Goal: Transaction & Acquisition: Purchase product/service

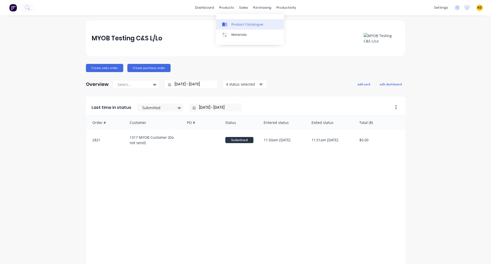
click at [241, 24] on div "Product Catalogue" at bounding box center [247, 24] width 32 height 5
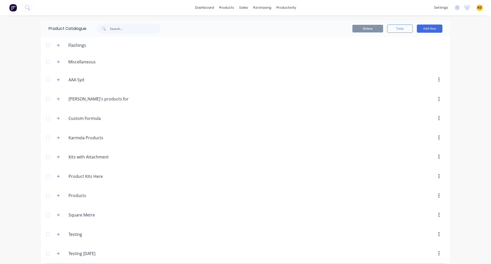
scroll to position [4, 0]
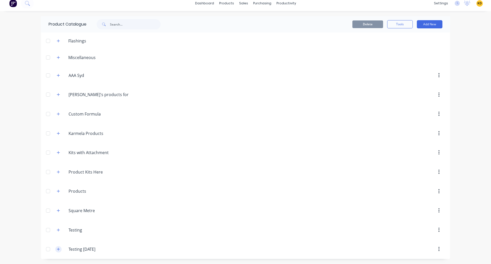
click at [57, 248] on icon "button" at bounding box center [58, 249] width 3 height 4
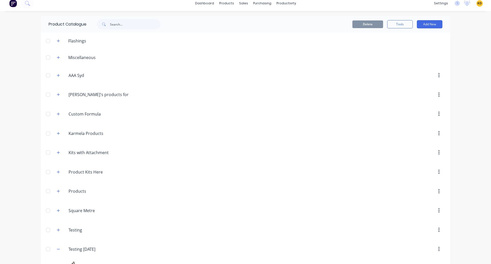
scroll to position [168, 0]
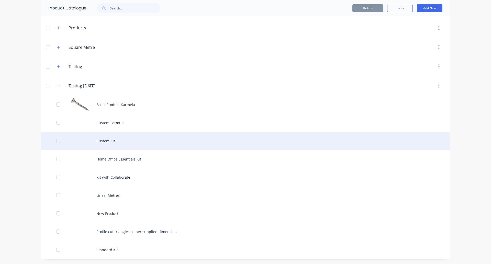
click at [159, 145] on div "Custom Kit" at bounding box center [245, 141] width 409 height 18
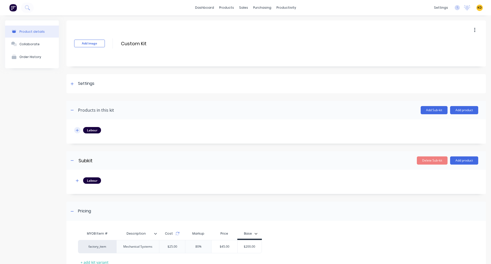
click at [74, 130] on button "button" at bounding box center [77, 130] width 6 height 6
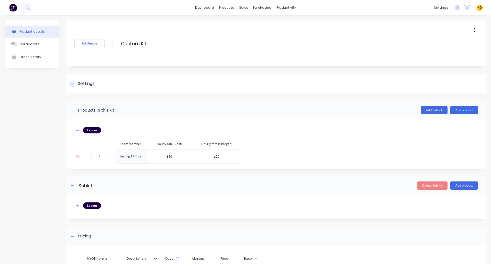
click at [85, 91] on div "Settings" at bounding box center [275, 83] width 419 height 19
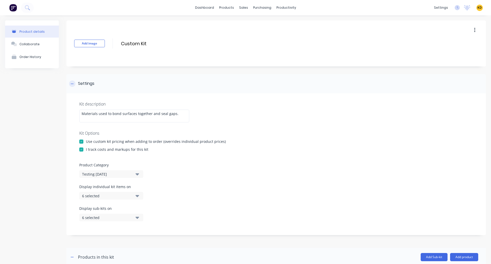
click at [85, 91] on div "Settings" at bounding box center [275, 83] width 419 height 19
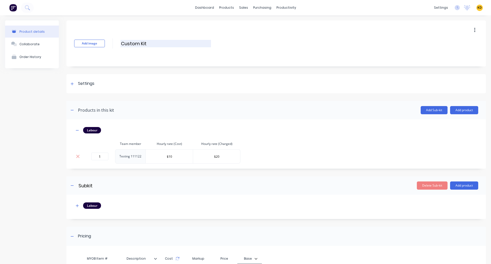
click at [158, 44] on input "Custom Kit" at bounding box center [165, 43] width 91 height 7
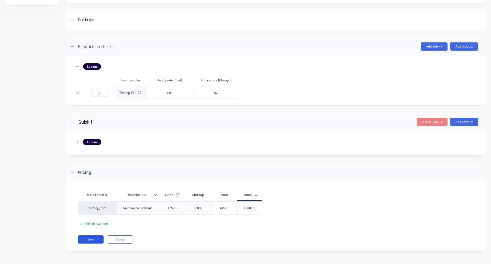
type input "Custom Kit (with costing)"
click at [91, 237] on button "Save" at bounding box center [91, 239] width 26 height 8
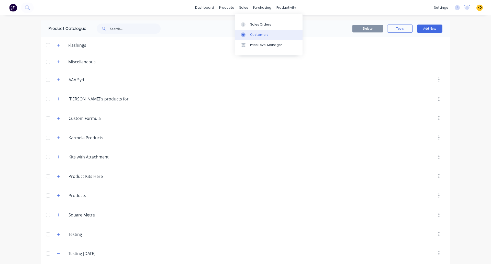
click at [257, 31] on link "Customers" at bounding box center [269, 35] width 68 height 10
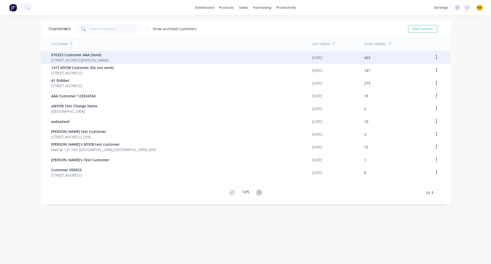
click at [389, 55] on div "403" at bounding box center [392, 57] width 57 height 13
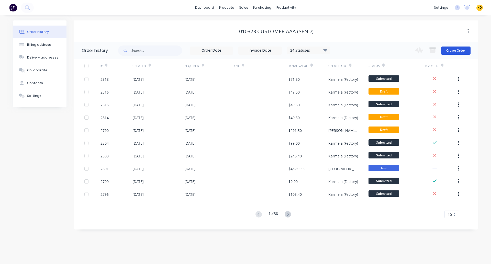
click at [459, 52] on button "Create Order" at bounding box center [456, 51] width 30 height 8
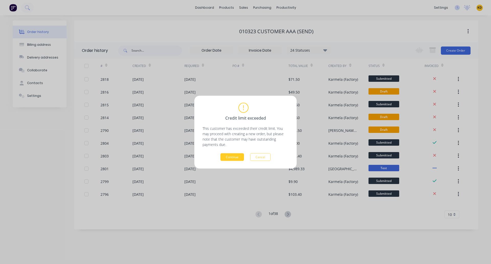
click at [230, 157] on button "Continue" at bounding box center [232, 157] width 24 height 8
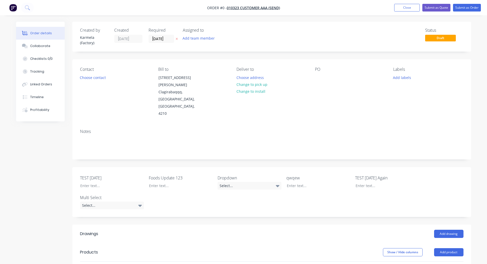
scroll to position [131, 0]
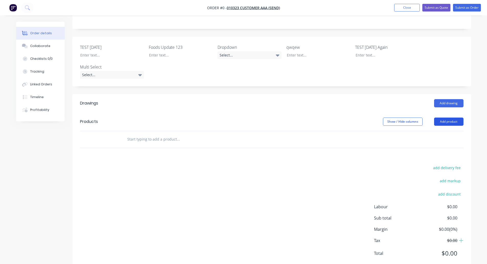
click at [445, 118] on button "Add product" at bounding box center [448, 122] width 29 height 8
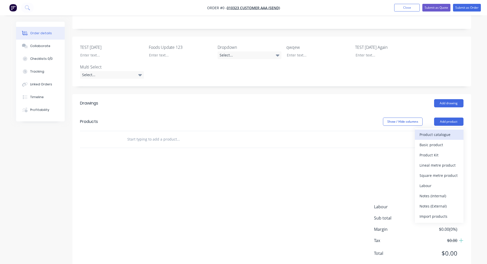
click at [430, 131] on div "Product catalogue" at bounding box center [439, 134] width 39 height 7
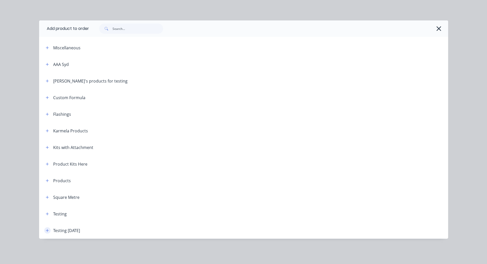
click at [50, 229] on button "button" at bounding box center [47, 230] width 6 height 6
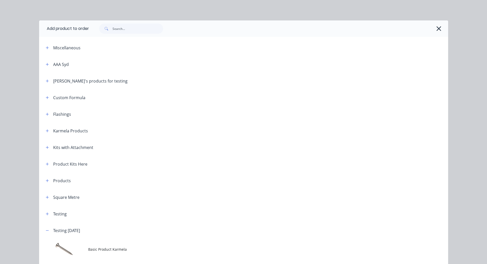
scroll to position [120, 0]
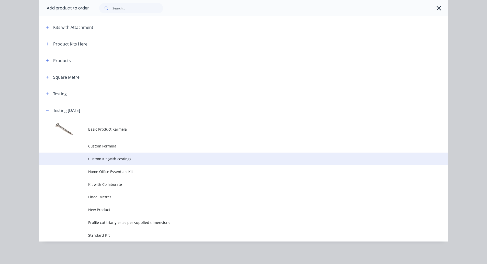
click at [144, 162] on td "Custom Kit (with costing)" at bounding box center [268, 159] width 360 height 13
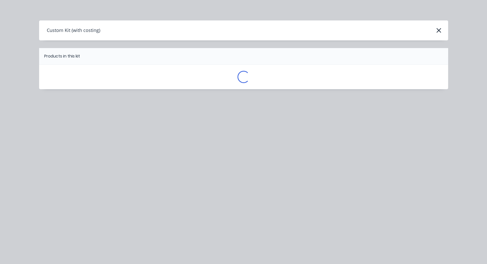
scroll to position [0, 0]
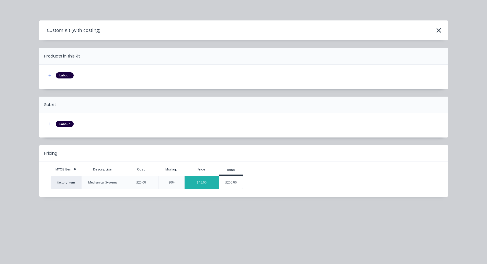
click at [195, 180] on div "$45.00" at bounding box center [202, 182] width 34 height 13
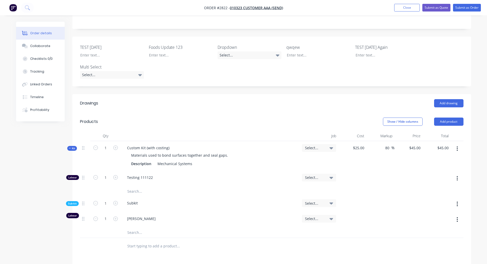
scroll to position [230, 0]
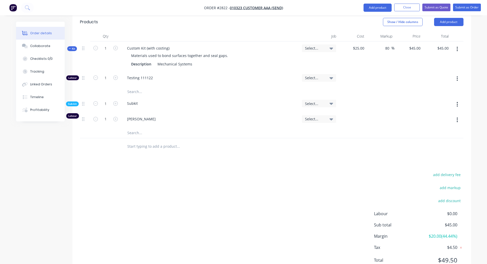
click at [251, 224] on div "add delivery fee add markup add discount Labour $0.00 Sub total $45.00 Margin $…" at bounding box center [272, 220] width 384 height 99
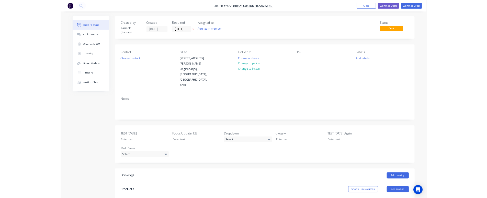
scroll to position [237, 0]
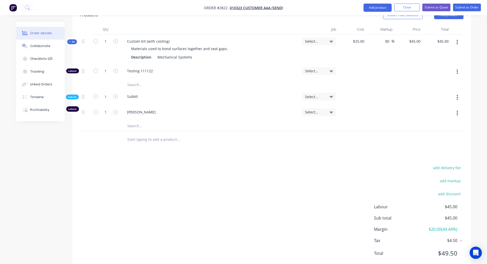
click at [263, 198] on div "add delivery fee add markup add discount Labour $45.00 Sub total $45.00 Margin …" at bounding box center [272, 213] width 384 height 99
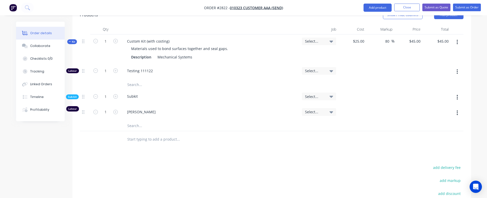
click at [456, 67] on button "button" at bounding box center [457, 71] width 12 height 9
click at [442, 102] on div "Delete" at bounding box center [439, 105] width 39 height 7
type input "$27.00"
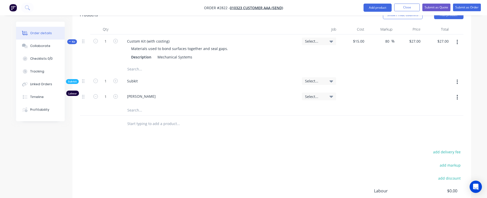
scroll to position [287, 0]
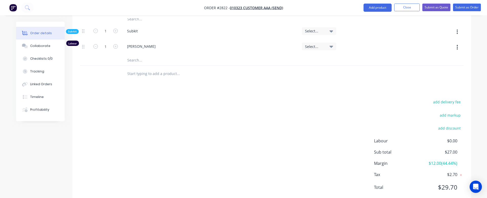
click at [372, 130] on div "add delivery fee add markup add discount Labour $0.00 Sub total $27.00 Margin $…" at bounding box center [272, 148] width 384 height 99
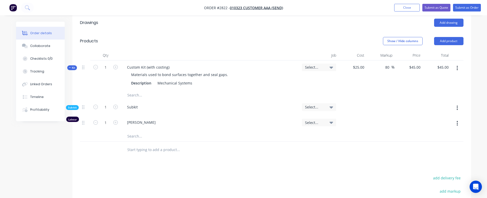
scroll to position [210, 0]
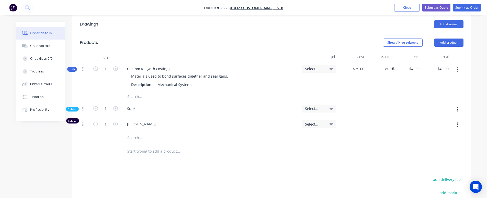
click at [457, 67] on icon "button" at bounding box center [457, 70] width 1 height 6
click at [441, 80] on div "Add product to kit" at bounding box center [439, 83] width 39 height 7
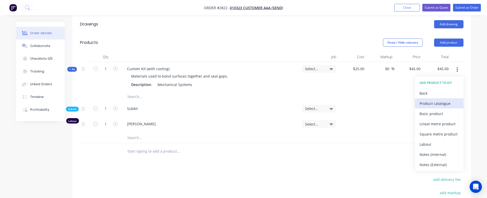
click at [430, 100] on div "Product catalogue" at bounding box center [439, 103] width 39 height 7
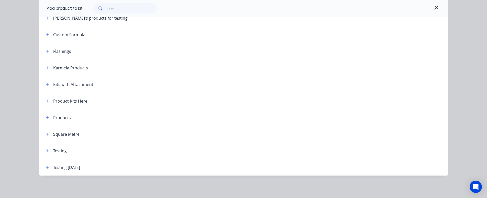
scroll to position [0, 0]
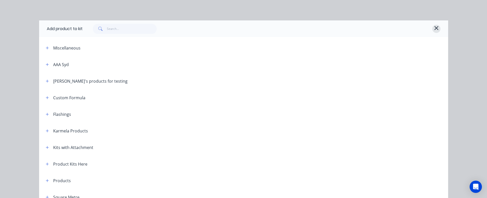
click at [436, 31] on button "button" at bounding box center [436, 29] width 8 height 8
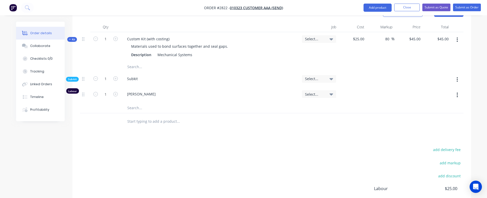
scroll to position [228, 0]
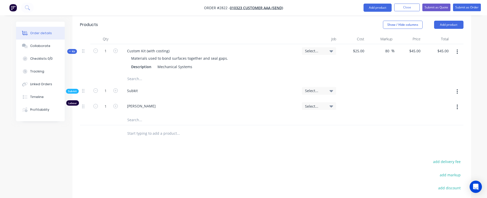
click at [457, 50] on icon "button" at bounding box center [457, 52] width 1 height 5
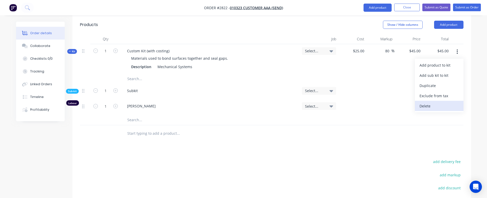
click at [438, 103] on div "Delete" at bounding box center [439, 106] width 39 height 7
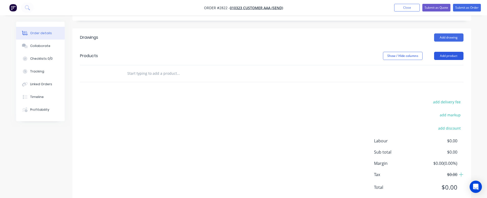
click at [446, 52] on button "Add product" at bounding box center [448, 56] width 29 height 8
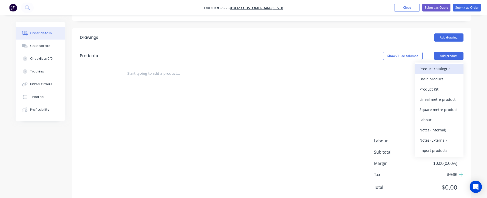
click at [433, 65] on div "Product catalogue" at bounding box center [439, 68] width 39 height 7
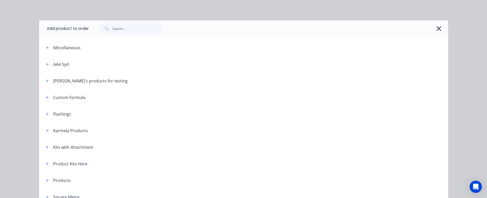
scroll to position [63, 0]
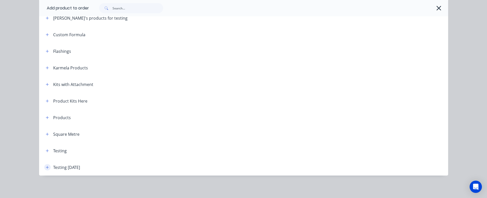
click at [44, 169] on button "button" at bounding box center [47, 167] width 6 height 6
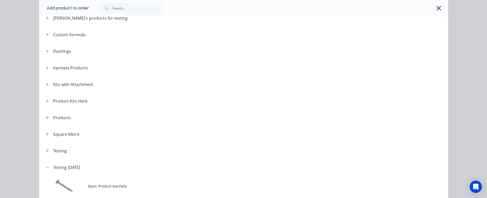
scroll to position [186, 0]
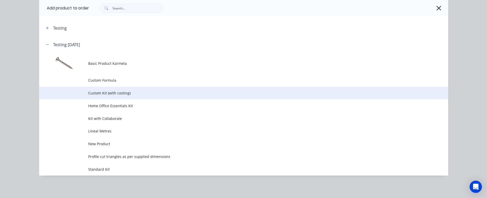
click at [128, 92] on span "Custom Kit (with costing)" at bounding box center [232, 93] width 288 height 5
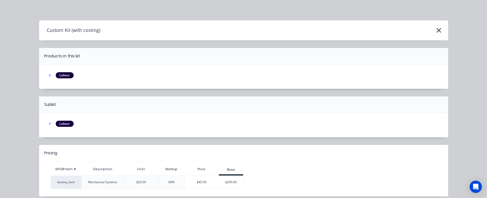
scroll to position [21, 0]
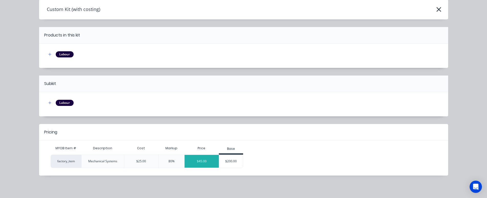
click at [209, 164] on div "$45.00" at bounding box center [202, 161] width 34 height 13
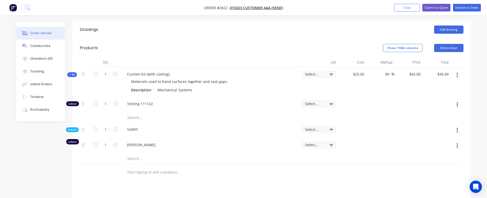
scroll to position [206, 0]
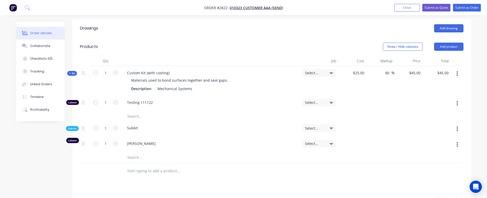
click at [456, 99] on button "button" at bounding box center [457, 103] width 12 height 9
click at [435, 134] on div "Delete" at bounding box center [439, 137] width 39 height 7
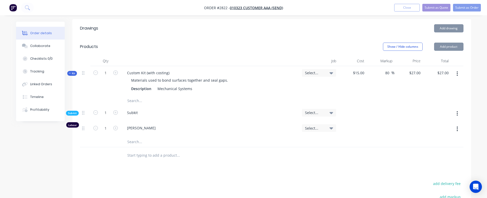
type input "$27.00"
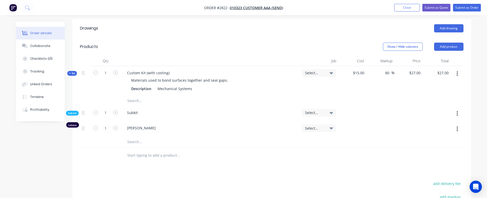
click at [350, 157] on div "Drawings Add drawing Products Show / Hide columns Add product Qty Job Cost Mark…" at bounding box center [271, 153] width 399 height 268
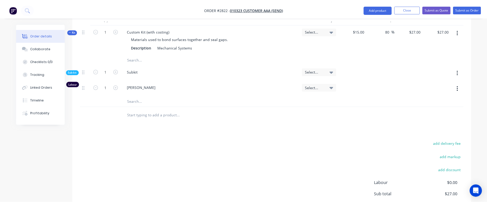
scroll to position [251, 0]
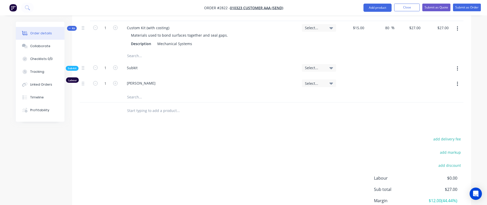
click at [323, 168] on div "add delivery fee add markup add discount Labour $0.00 Sub total $27.00 Margin $…" at bounding box center [272, 184] width 384 height 99
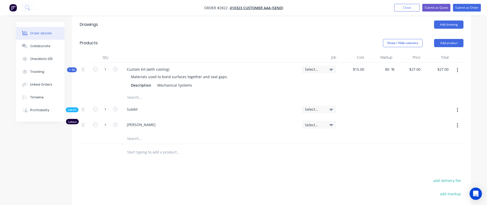
scroll to position [205, 0]
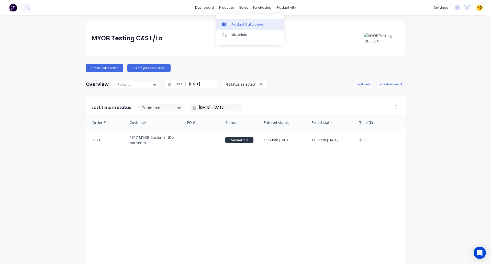
click at [237, 22] on div "Product Catalogue" at bounding box center [247, 24] width 32 height 5
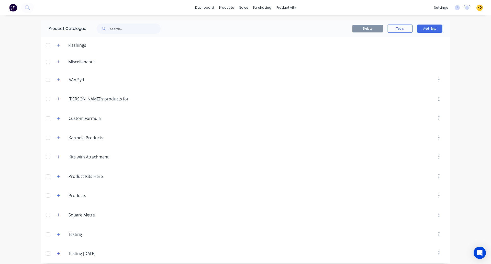
scroll to position [4, 0]
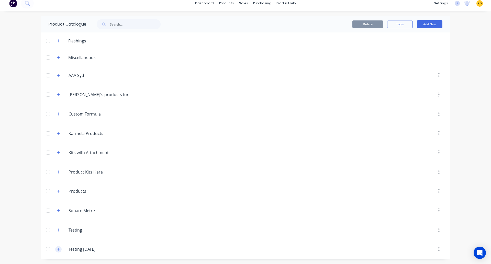
click at [57, 249] on icon "button" at bounding box center [58, 249] width 3 height 3
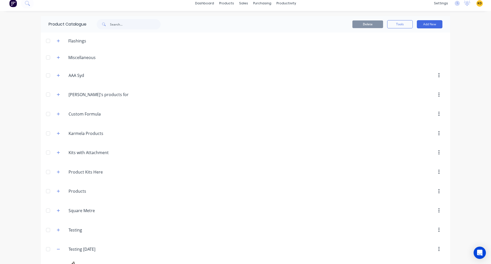
scroll to position [168, 0]
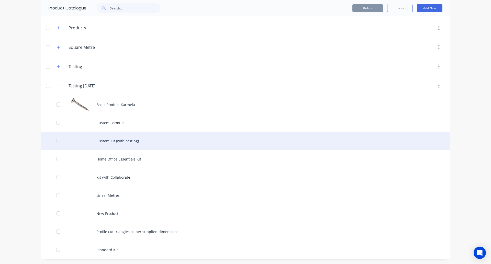
click at [140, 149] on div "Custom Kit (with costing)" at bounding box center [245, 141] width 409 height 18
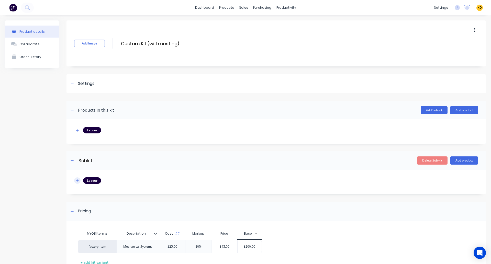
click at [79, 183] on button "button" at bounding box center [77, 180] width 6 height 6
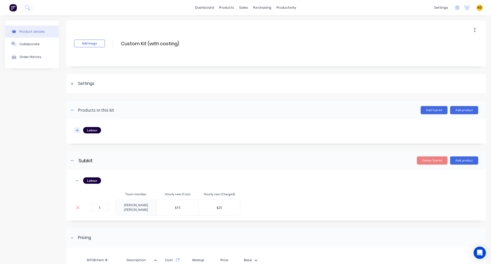
click at [79, 130] on button "button" at bounding box center [77, 130] width 6 height 6
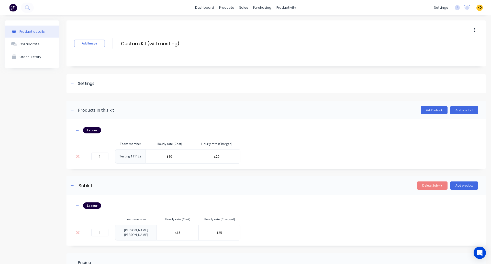
click at [35, 139] on div "Product details Collaborate Order History" at bounding box center [32, 184] width 54 height 329
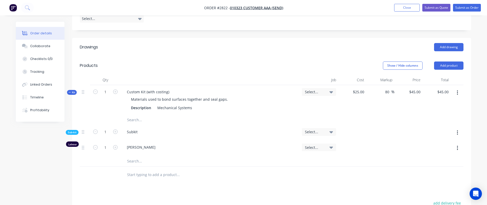
scroll to position [188, 0]
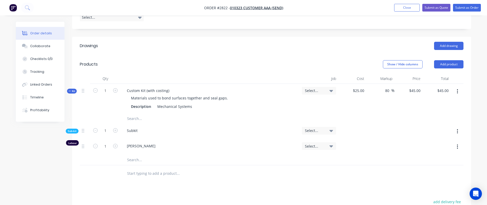
click at [458, 127] on button "button" at bounding box center [457, 131] width 12 height 9
click at [392, 165] on div at bounding box center [272, 173] width 384 height 17
click at [457, 88] on icon "button" at bounding box center [457, 91] width 1 height 6
click at [436, 142] on div "Delete" at bounding box center [438, 145] width 39 height 7
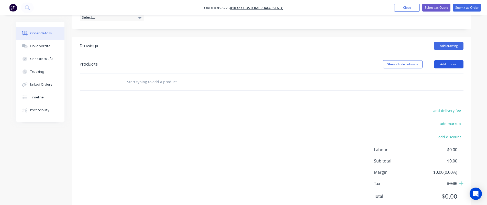
click at [441, 60] on button "Add product" at bounding box center [448, 64] width 29 height 8
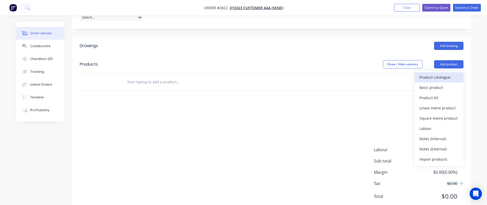
click at [427, 73] on div "Product catalogue" at bounding box center [438, 76] width 39 height 7
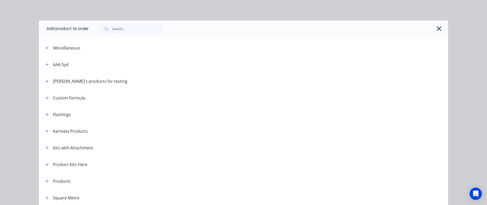
scroll to position [57, 0]
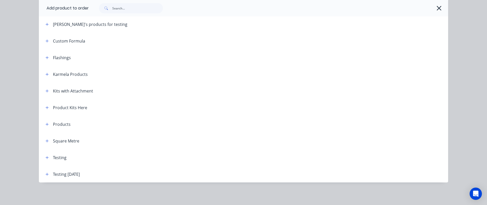
click at [49, 174] on div "Testing [DATE]" at bounding box center [60, 174] width 38 height 6
click at [46, 174] on icon "button" at bounding box center [47, 174] width 3 height 4
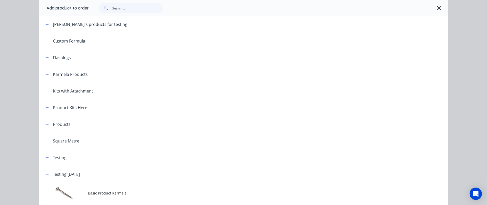
scroll to position [180, 0]
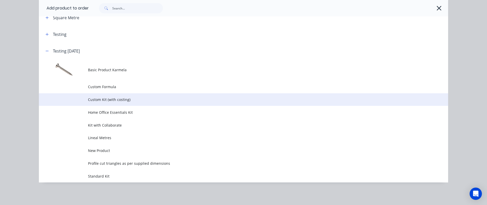
click at [128, 101] on span "Custom Kit (with costing)" at bounding box center [232, 99] width 288 height 5
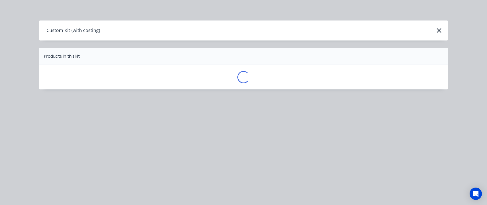
scroll to position [0, 0]
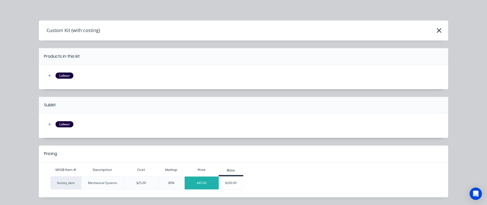
click at [202, 188] on div "$45.00" at bounding box center [202, 182] width 34 height 13
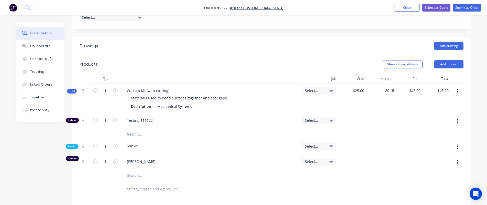
scroll to position [297, 0]
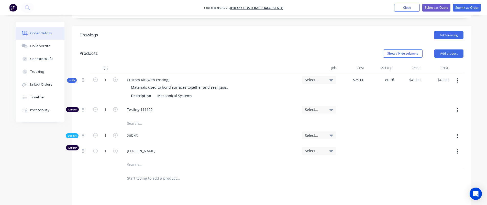
scroll to position [197, 0]
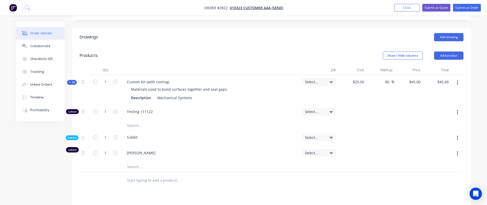
click at [457, 109] on icon "button" at bounding box center [457, 112] width 1 height 6
click at [436, 142] on div "Delete" at bounding box center [438, 145] width 39 height 7
type input "$27.00"
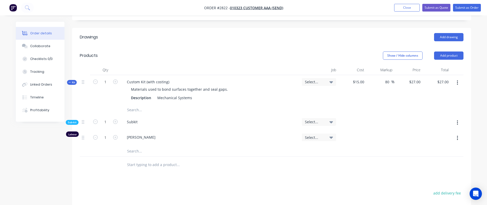
click at [324, 161] on div "Drawings Add drawing Products Show / Hide columns Add product Qty Job Cost Mark…" at bounding box center [271, 162] width 399 height 268
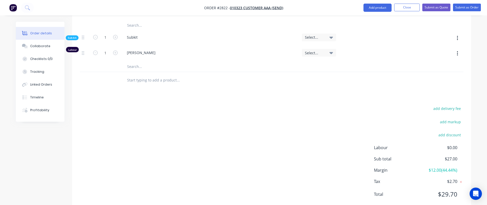
click at [291, 134] on div "add delivery fee add markup add discount Labour $0.00 Sub total $27.00 Margin $…" at bounding box center [272, 154] width 384 height 99
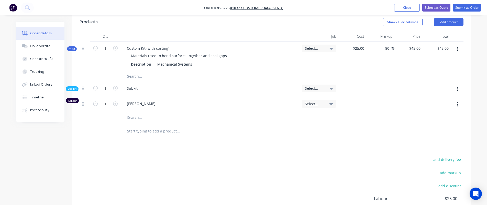
scroll to position [225, 0]
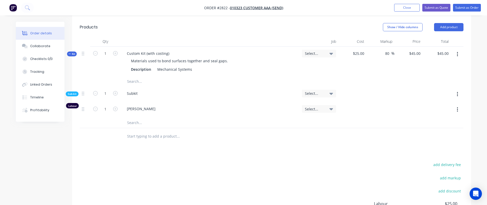
click at [458, 51] on icon "button" at bounding box center [457, 54] width 1 height 6
click at [429, 105] on div "Delete" at bounding box center [438, 108] width 39 height 7
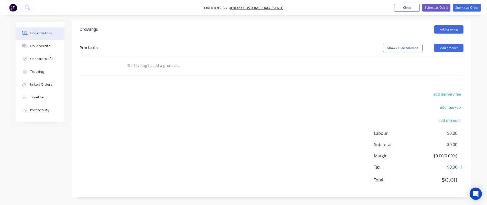
scroll to position [190, 0]
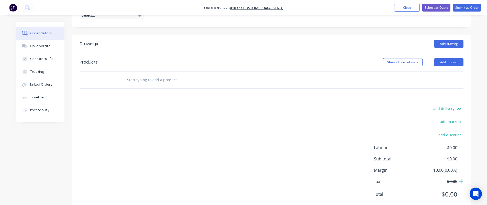
click at [25, 154] on div "Created by Karmela (Factory) Created 09/09/25 Required 09/09/25 Assigned to Add…" at bounding box center [243, 25] width 455 height 387
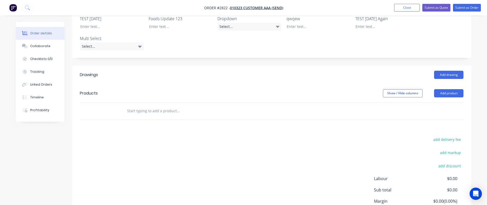
scroll to position [156, 0]
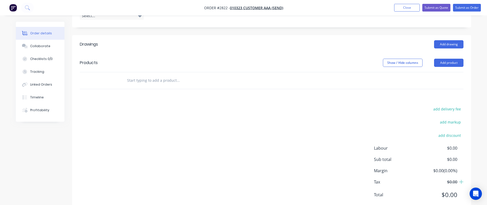
scroll to position [190, 0]
click at [453, 58] on button "Add product" at bounding box center [448, 62] width 29 height 8
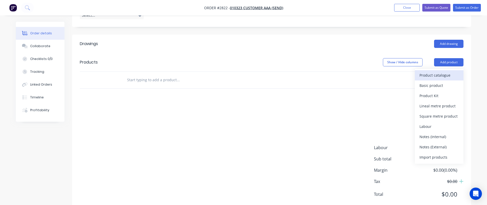
click at [436, 71] on div "Product catalogue" at bounding box center [438, 74] width 39 height 7
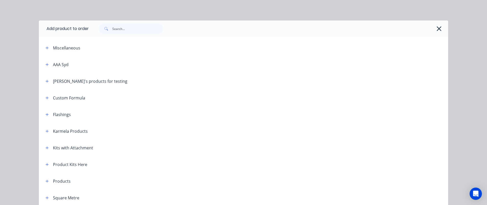
scroll to position [57, 0]
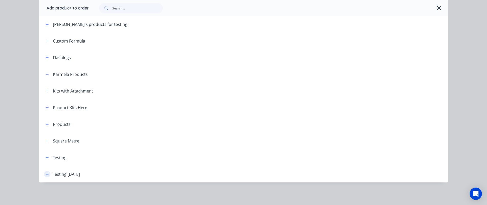
click at [44, 174] on button "button" at bounding box center [47, 174] width 6 height 6
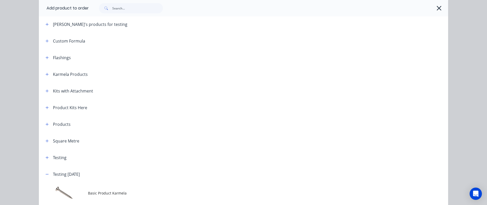
scroll to position [180, 0]
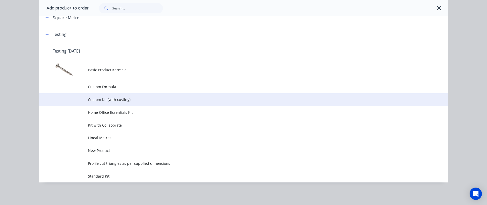
click at [128, 96] on td "Custom Kit (with costing)" at bounding box center [268, 99] width 360 height 13
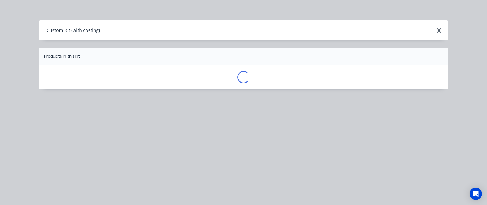
scroll to position [0, 0]
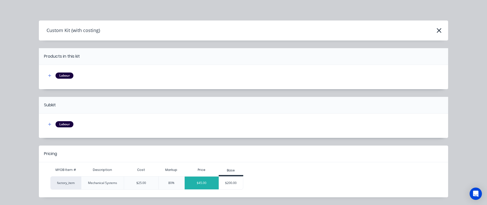
click at [199, 181] on div "$45.00" at bounding box center [202, 182] width 34 height 13
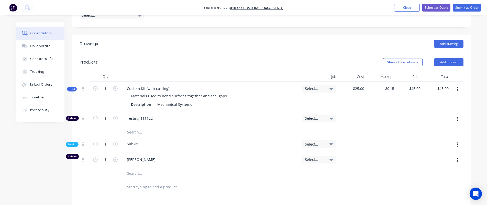
click at [456, 114] on button "button" at bounding box center [457, 118] width 12 height 9
click at [437, 149] on div "Delete" at bounding box center [438, 152] width 39 height 7
type input "$27.00"
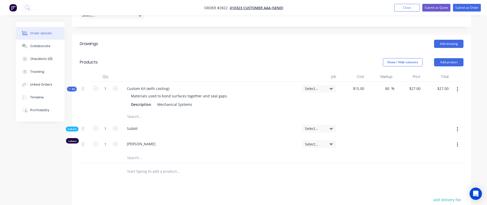
click at [483, 144] on div "Order details Collaborate Checklists 0/0 Tracking Linked Orders Timeline Profit…" at bounding box center [243, 60] width 487 height 500
